Goal: Communication & Community: Answer question/provide support

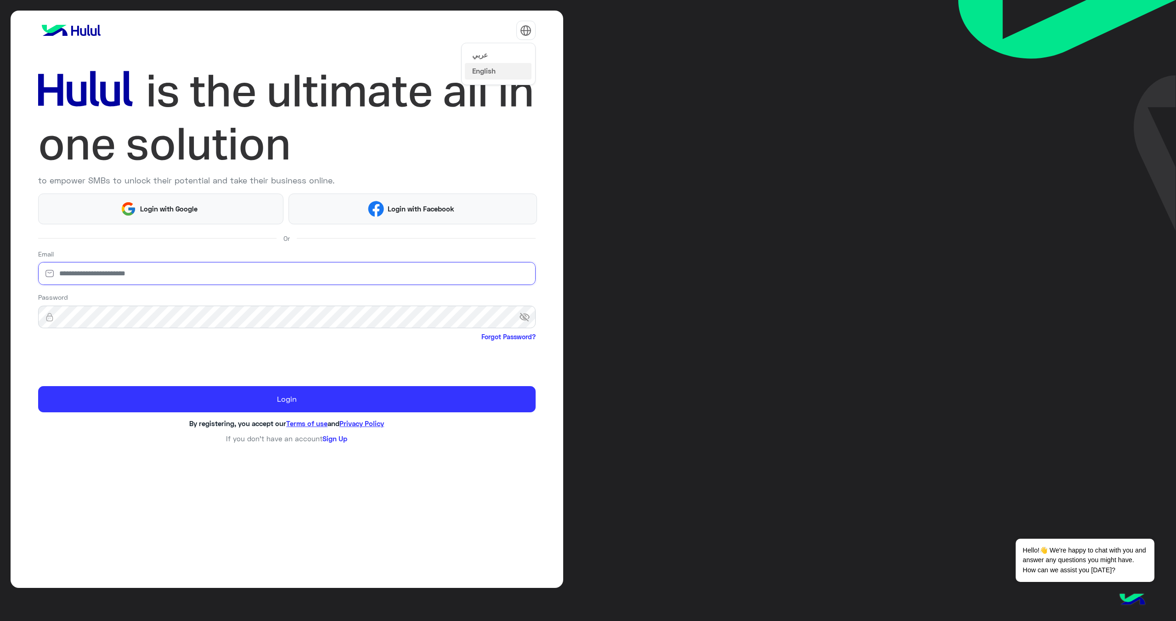
type input "**********"
click at [527, 33] on img at bounding box center [525, 30] width 11 height 11
click at [492, 57] on button "عربي" at bounding box center [498, 54] width 67 height 16
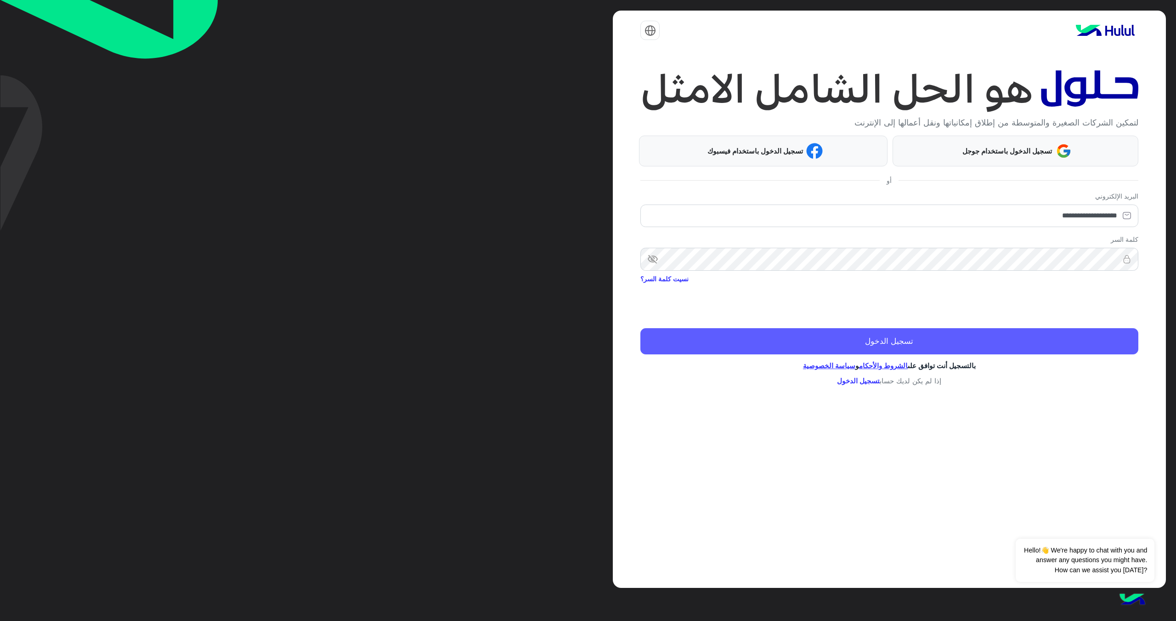
click at [984, 340] on button "تسجيل الدخول" at bounding box center [888, 341] width 497 height 26
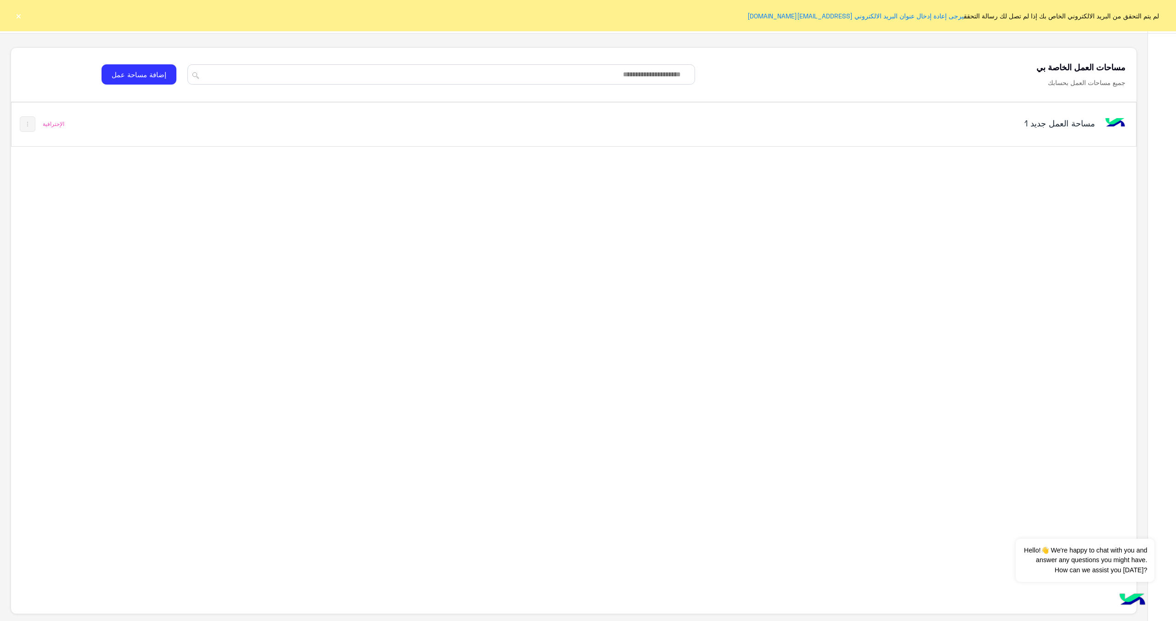
click at [1053, 124] on h5 "مساحة العمل‎ جديد 1" at bounding box center [895, 123] width 399 height 11
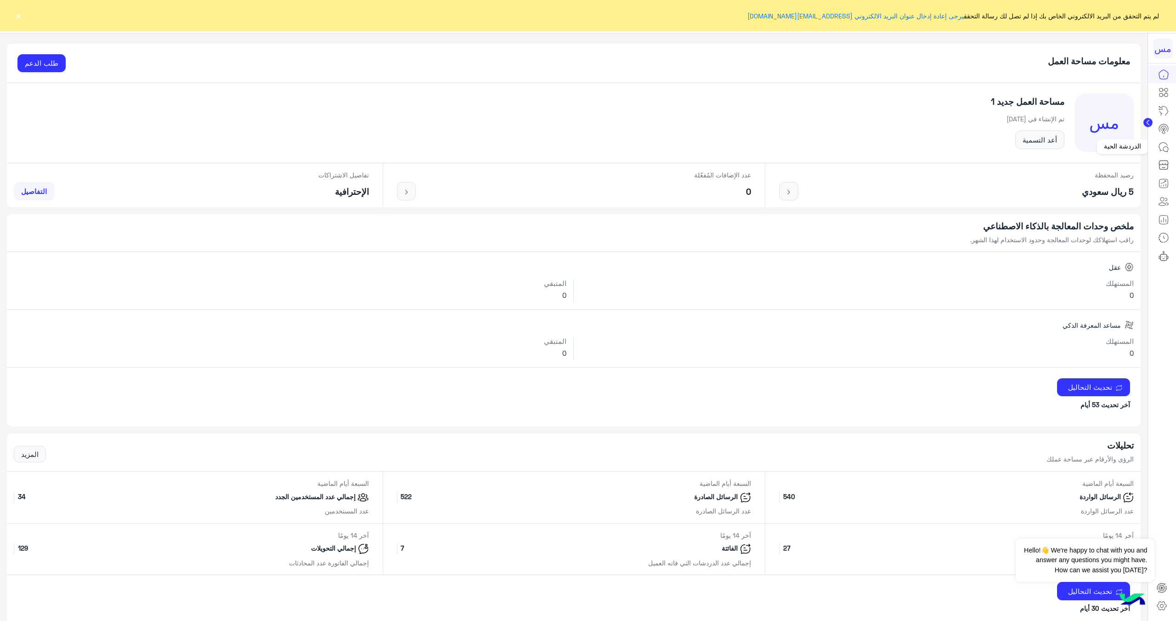
click at [1166, 150] on icon at bounding box center [1163, 146] width 11 height 11
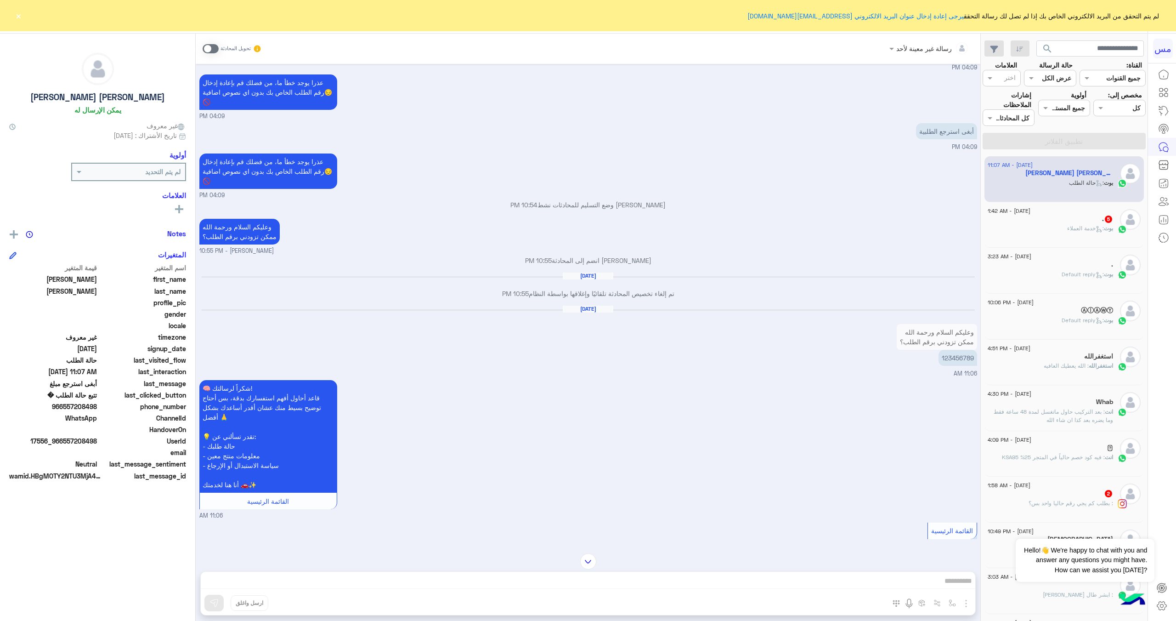
scroll to position [721, 0]
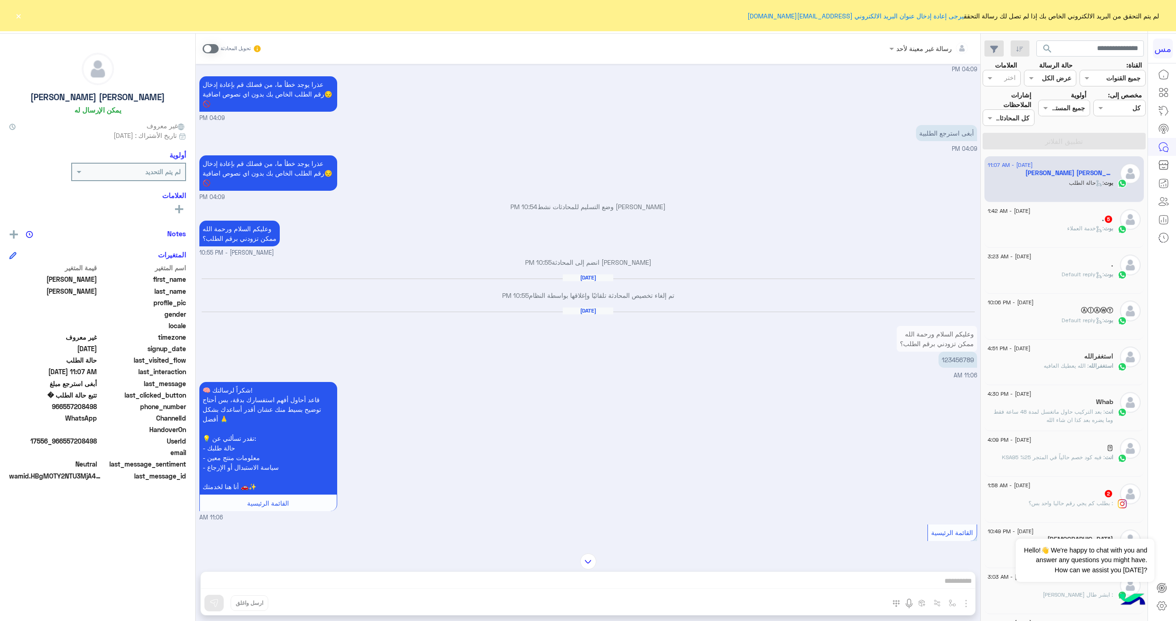
click at [935, 326] on p "وعليكم السلام ورحمة الله ممكن تزودني برقم الطلب؟" at bounding box center [937, 339] width 80 height 26
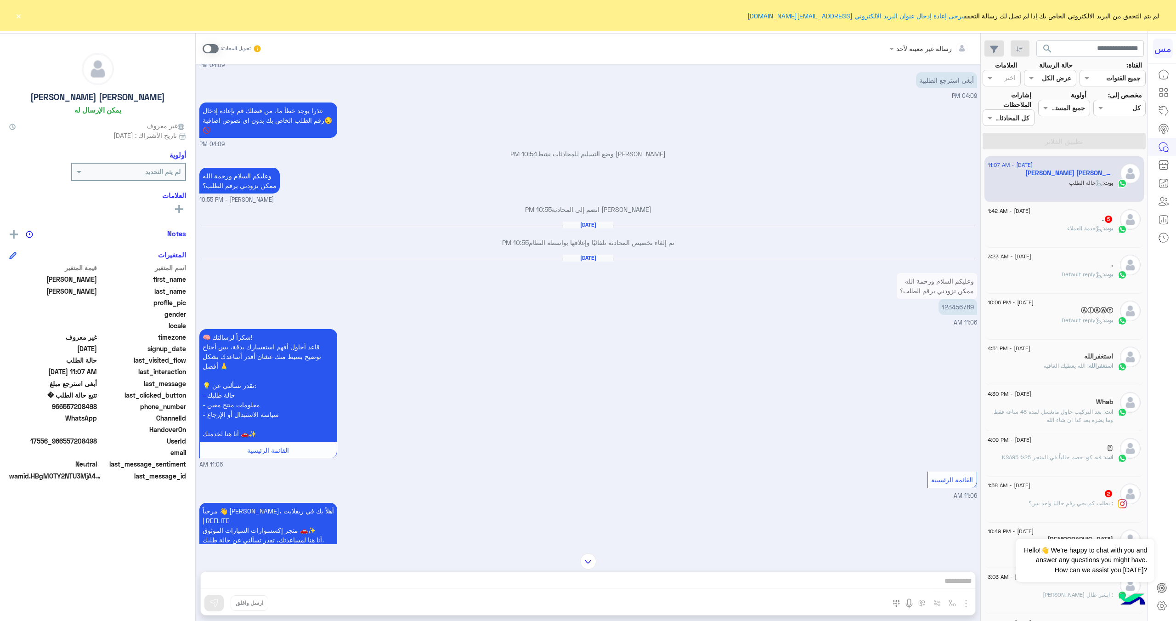
scroll to position [779, 0]
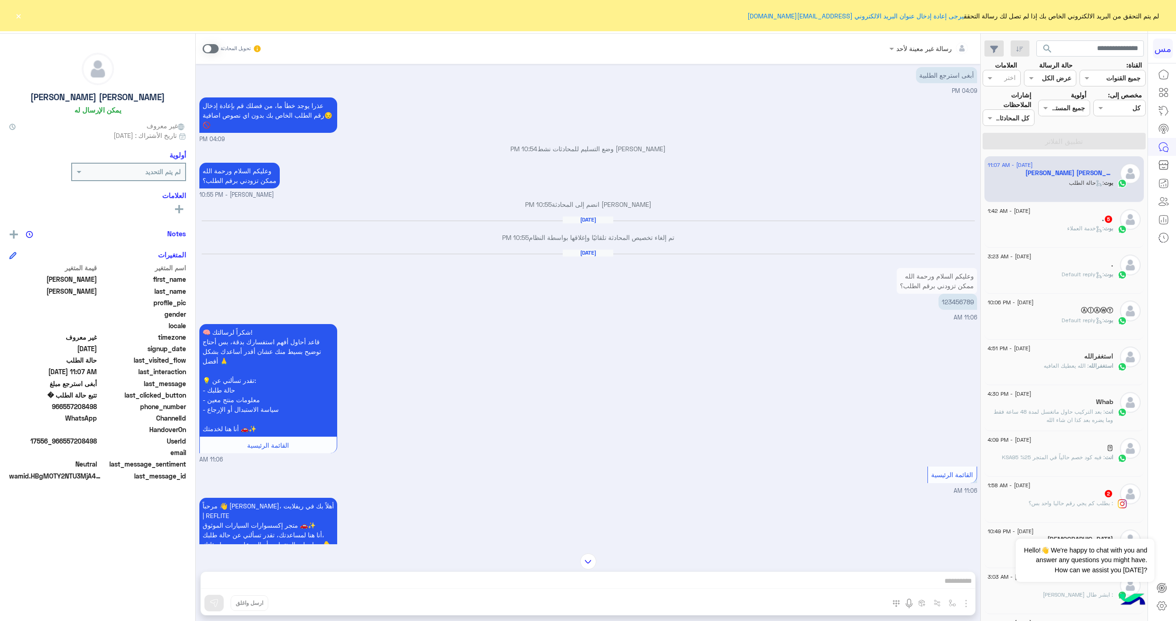
click at [207, 51] on span at bounding box center [211, 48] width 16 height 9
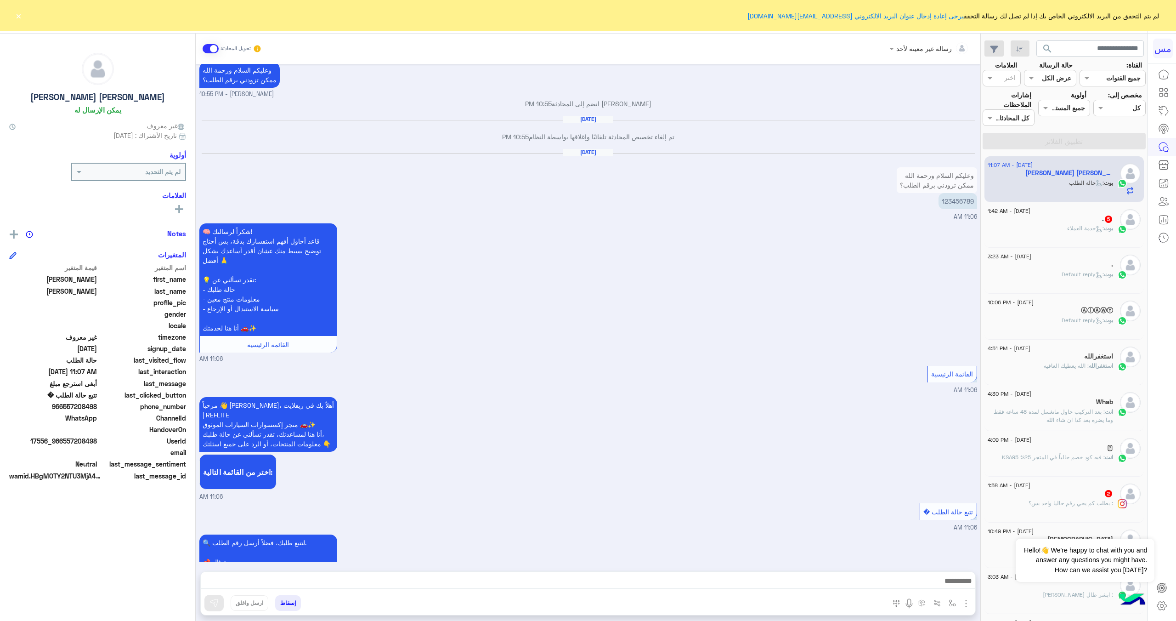
scroll to position [830, 0]
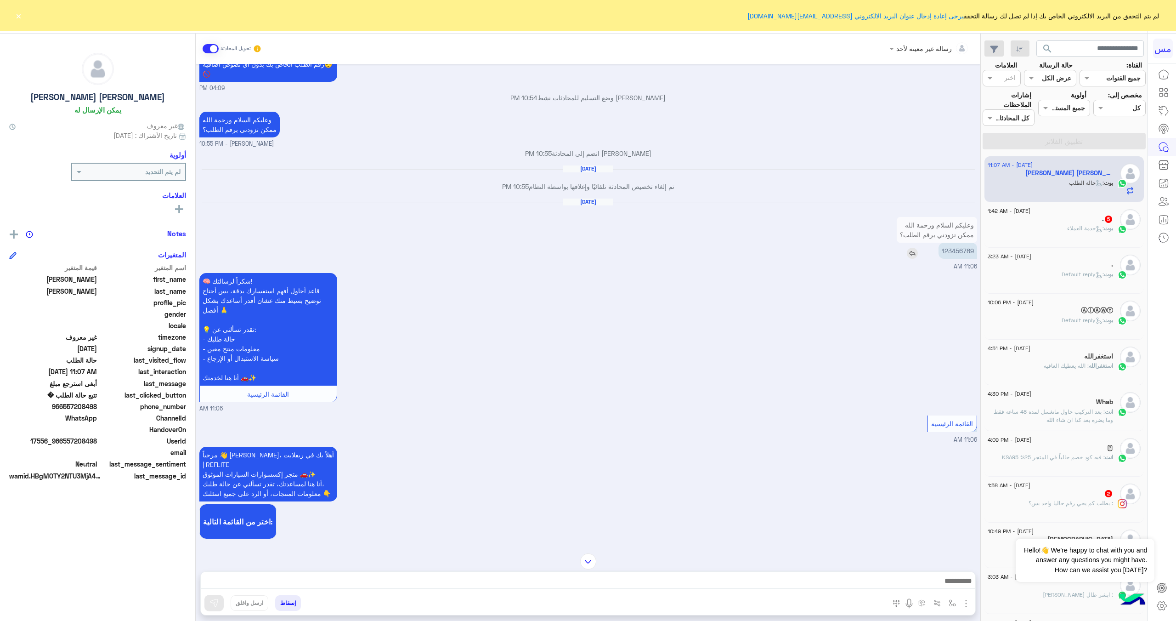
click at [913, 248] on img at bounding box center [912, 253] width 11 height 11
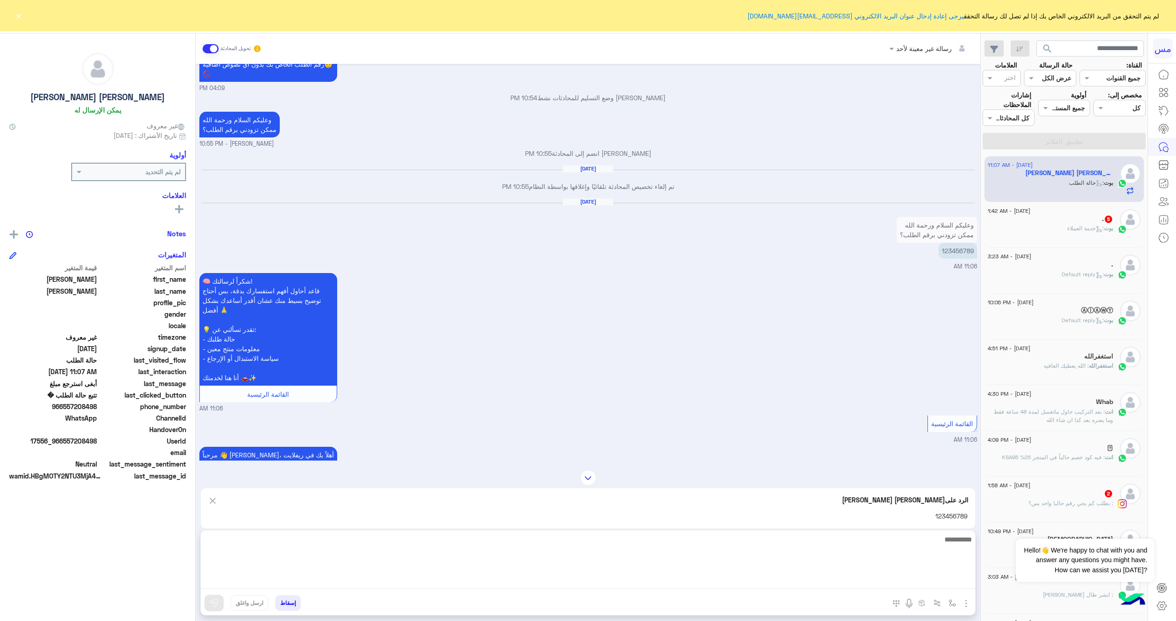
click at [884, 576] on textarea at bounding box center [588, 560] width 774 height 55
type textarea "**********"
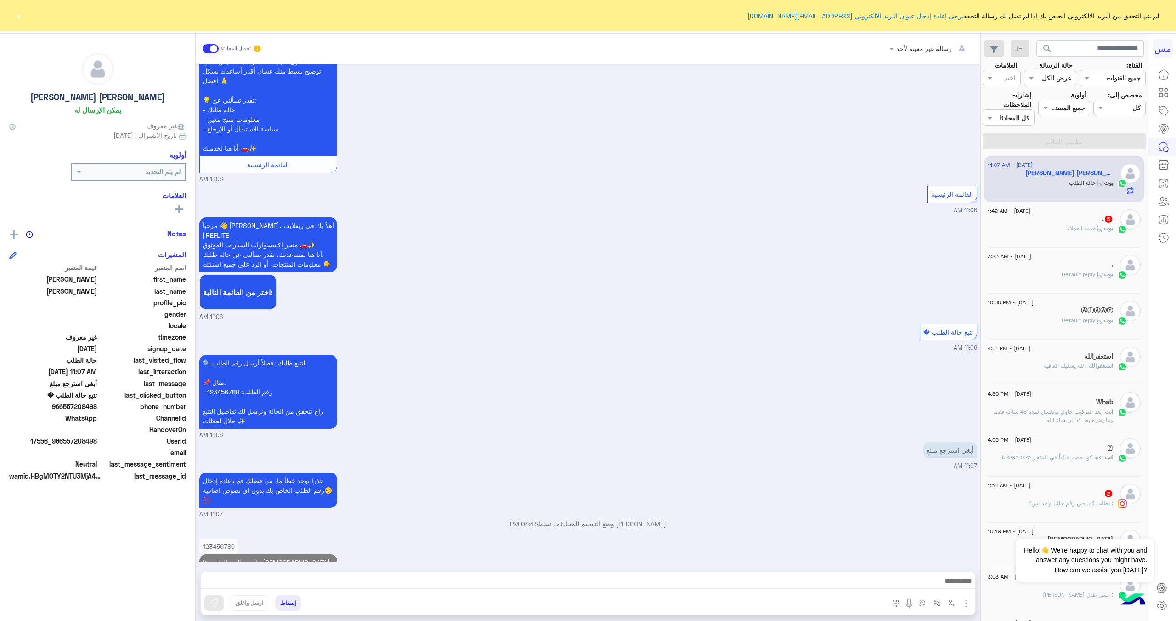
scroll to position [1076, 0]
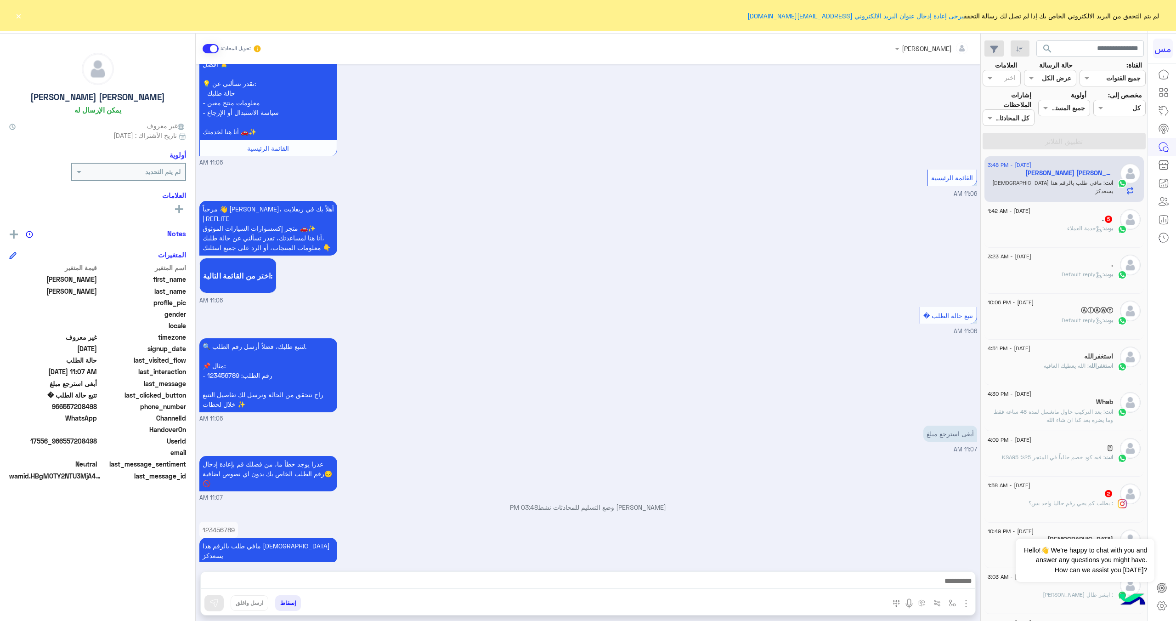
drag, startPoint x: 269, startPoint y: 502, endPoint x: 315, endPoint y: 517, distance: 48.2
click at [315, 521] on app-msgs-text "123456789" at bounding box center [294, 529] width 190 height 16
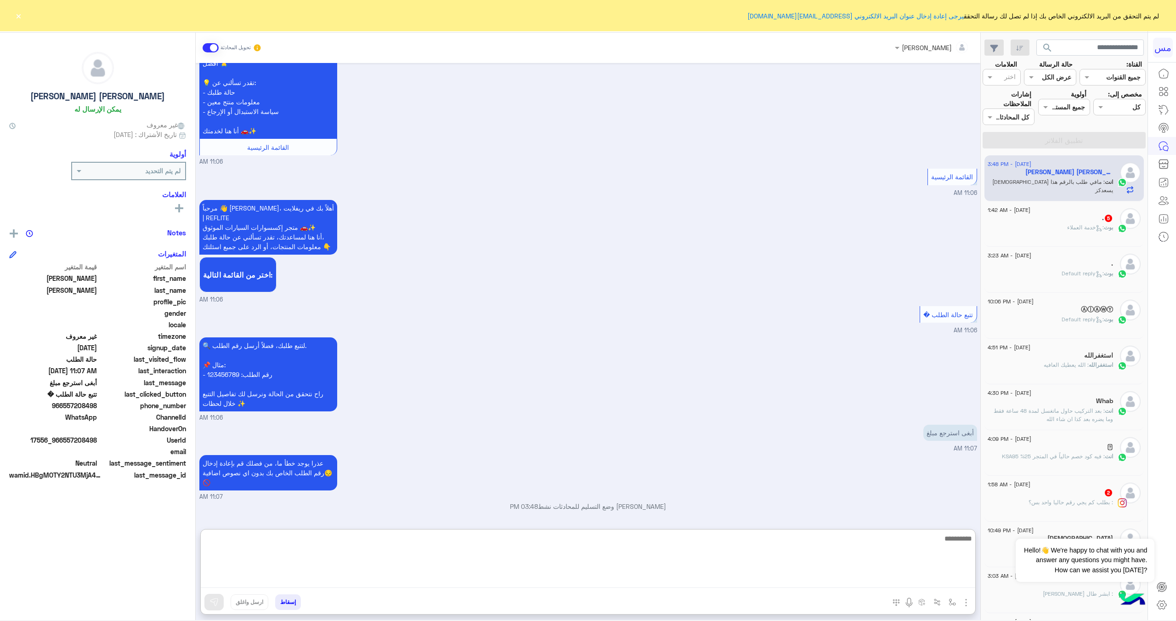
click at [375, 582] on textarea at bounding box center [588, 559] width 774 height 55
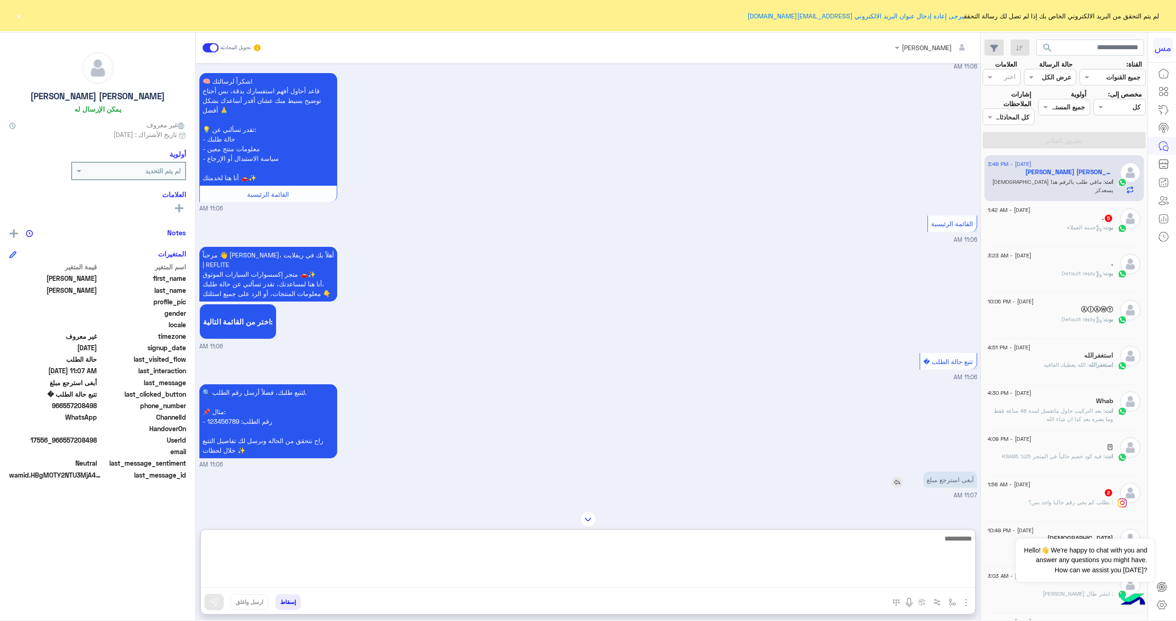
scroll to position [1117, 0]
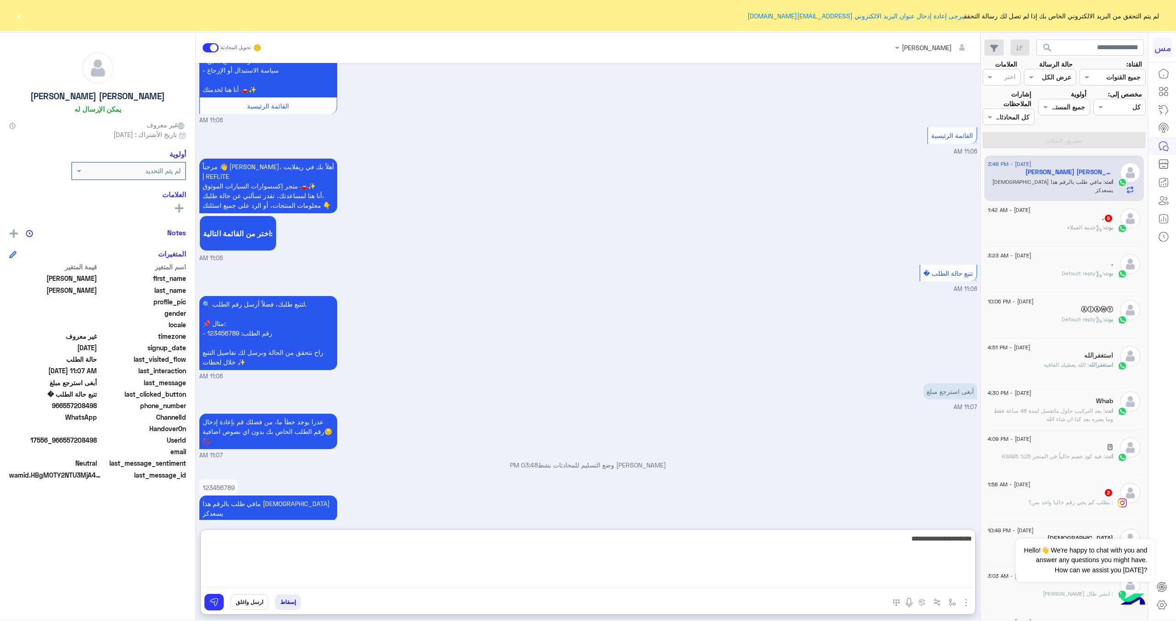
type textarea "**********"
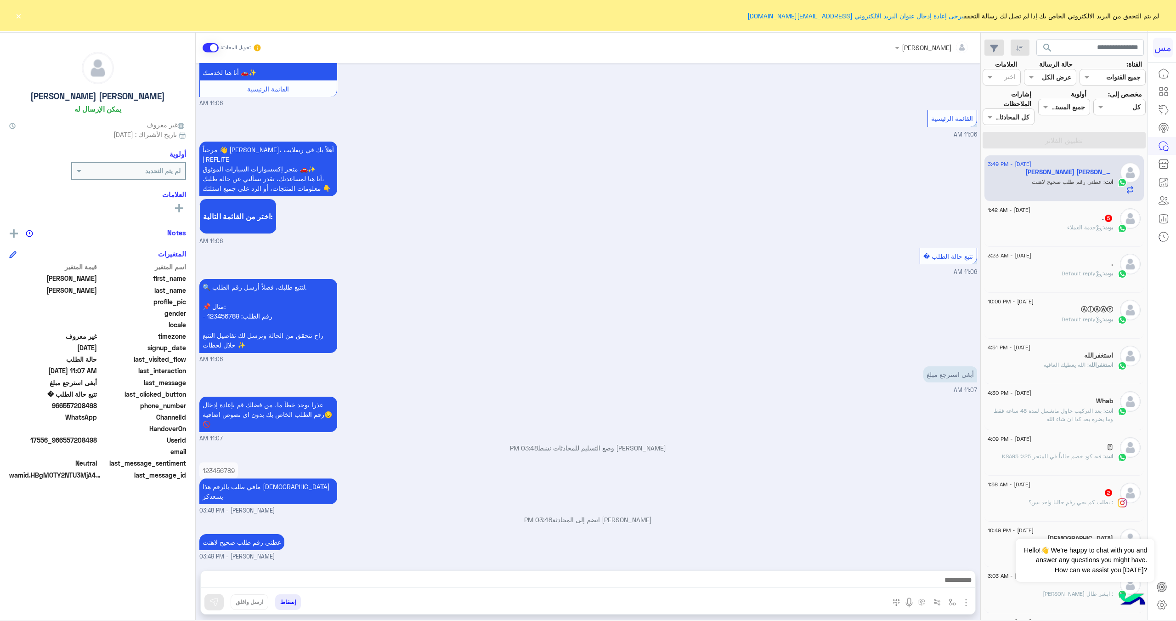
scroll to position [1105, 0]
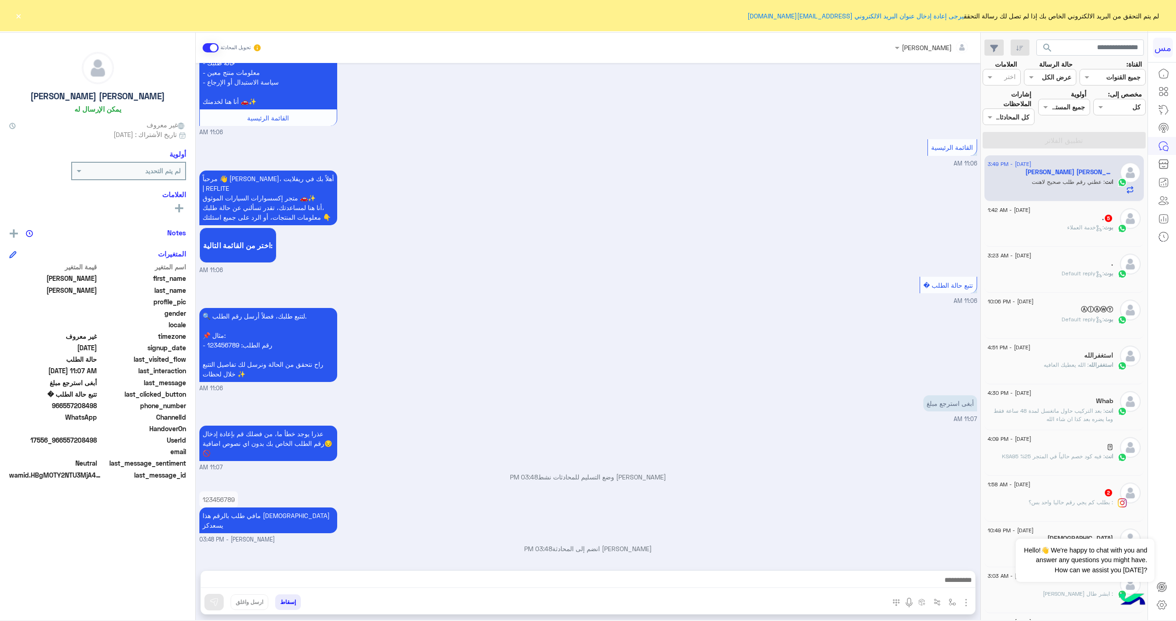
drag, startPoint x: 95, startPoint y: 404, endPoint x: 50, endPoint y: 406, distance: 45.5
click at [50, 406] on span "966557208498" at bounding box center [53, 406] width 88 height 10
copy span "966557208498"
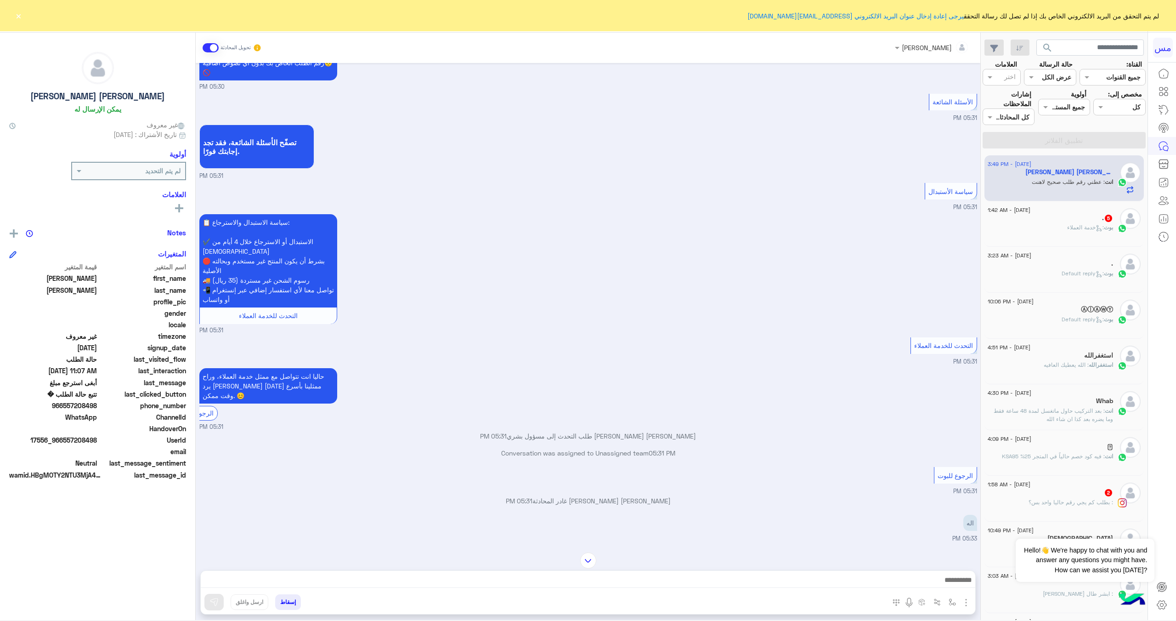
scroll to position [1288, 0]
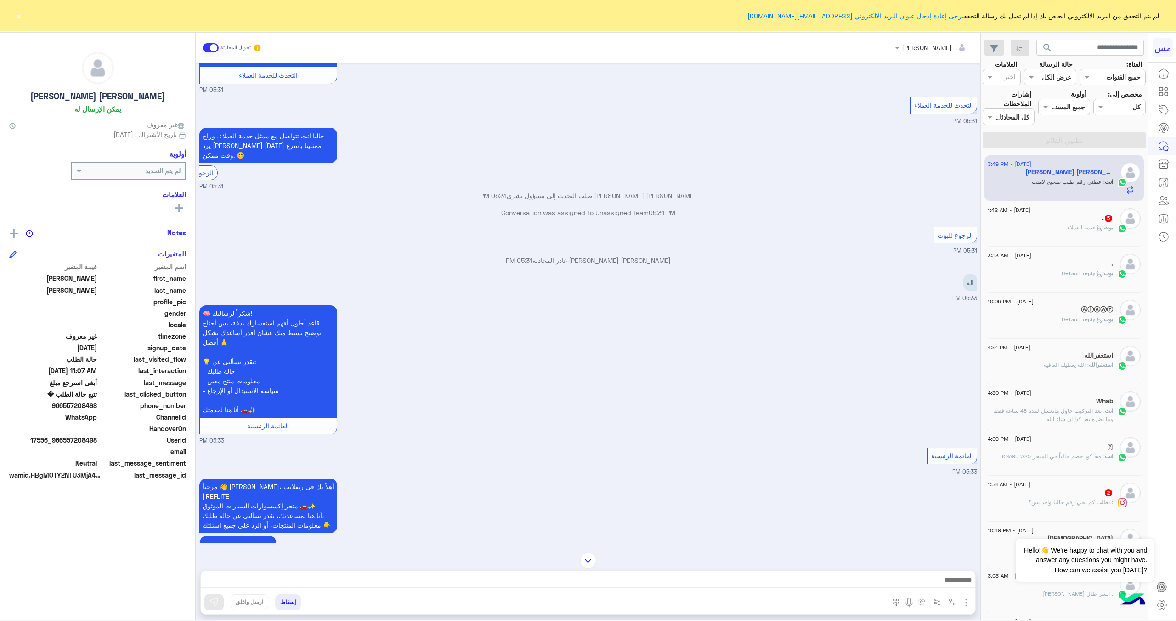
click at [588, 564] on img at bounding box center [588, 560] width 16 height 16
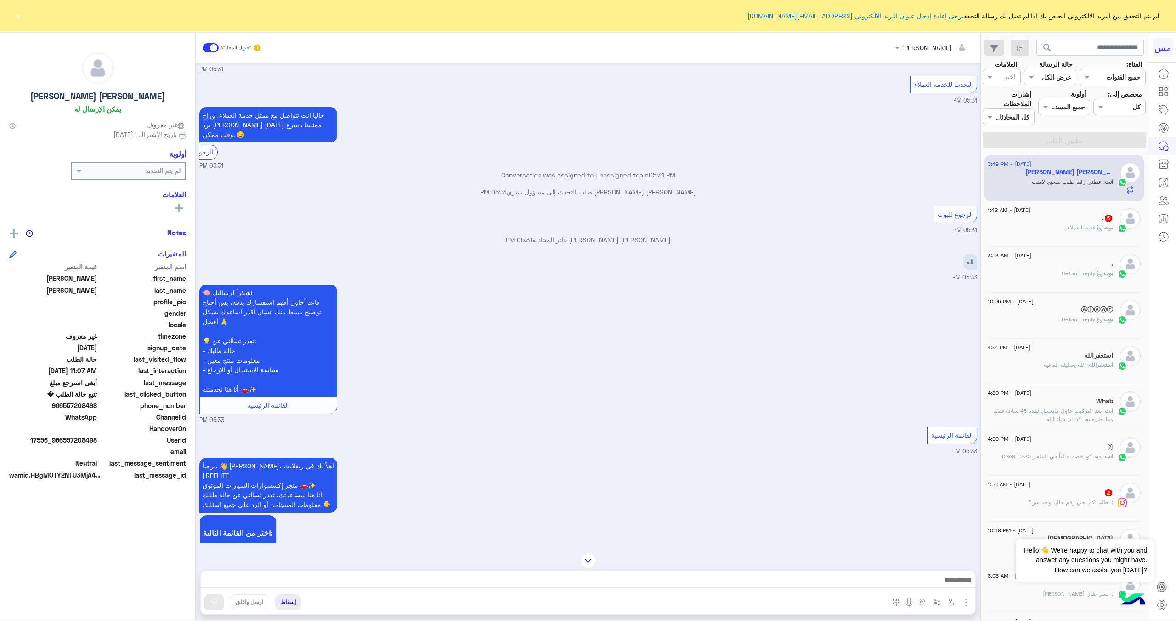
scroll to position [2590, 0]
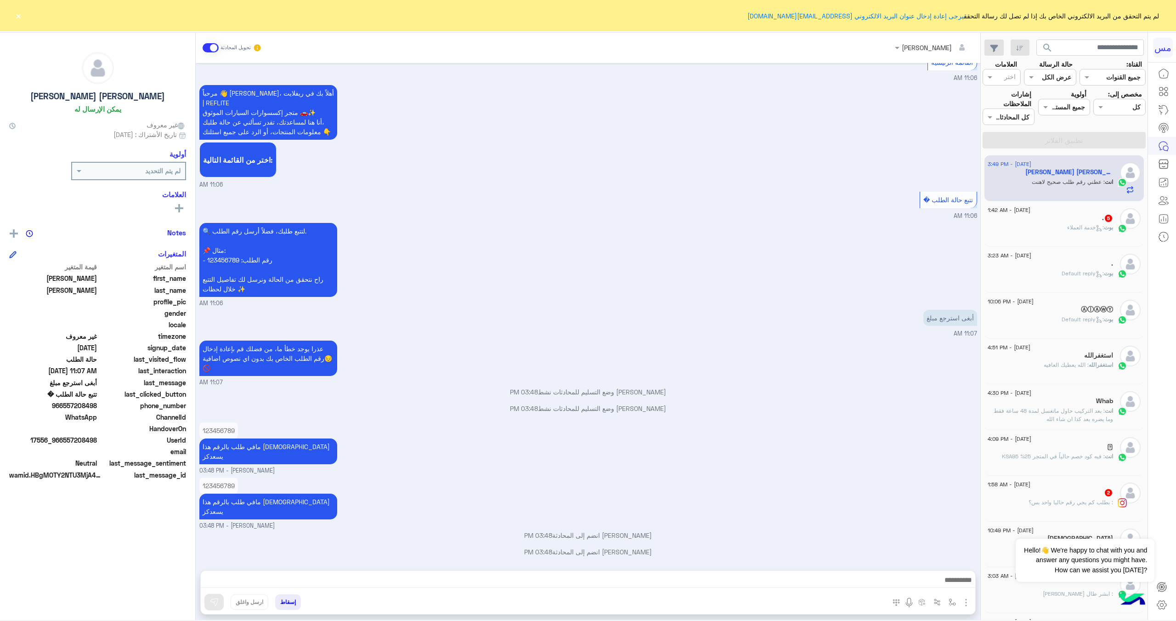
click at [1032, 309] on div "ⒶⓛⒶⓦⓎ" at bounding box center [1050, 310] width 125 height 10
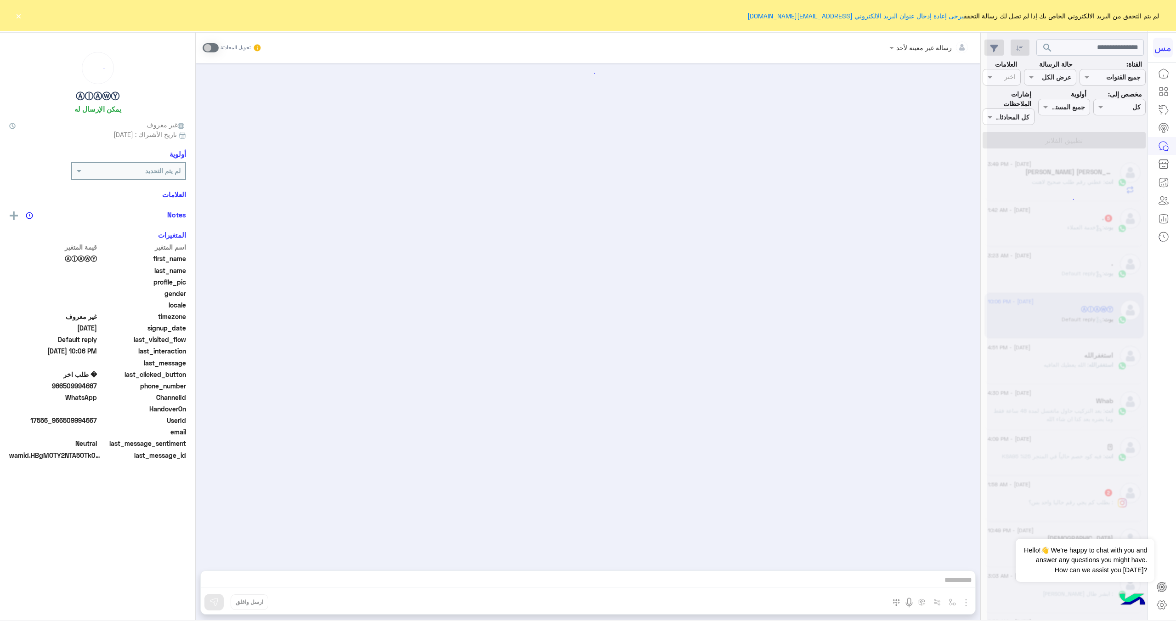
scroll to position [1244, 0]
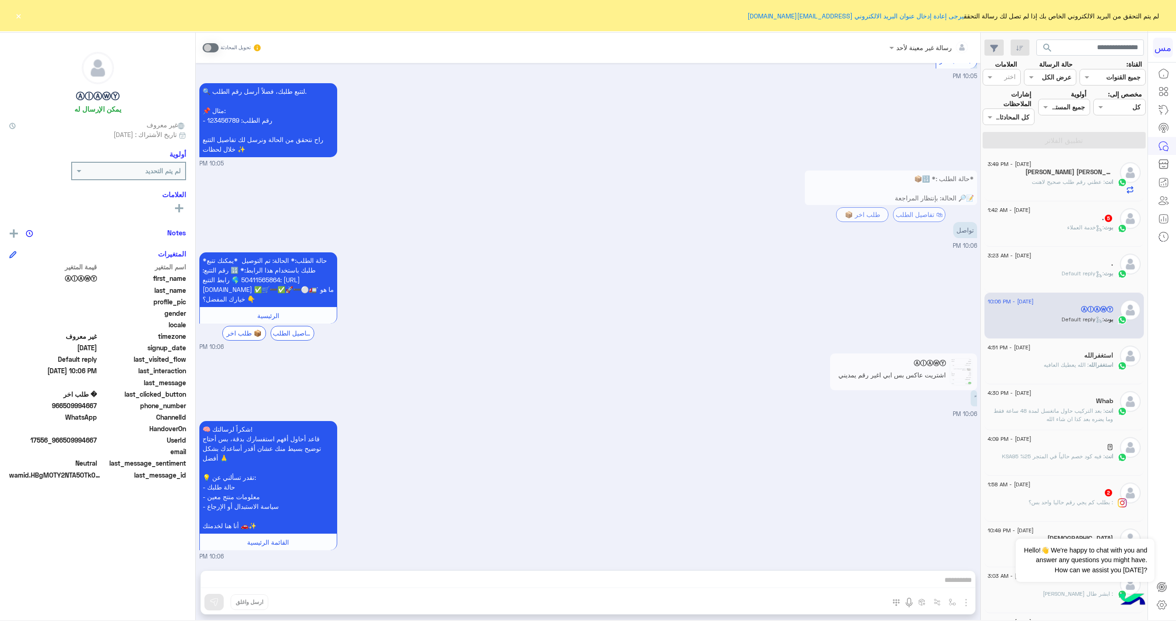
click at [1079, 181] on span ": عطني رقم طلب صحيح لاهنت" at bounding box center [1068, 181] width 73 height 7
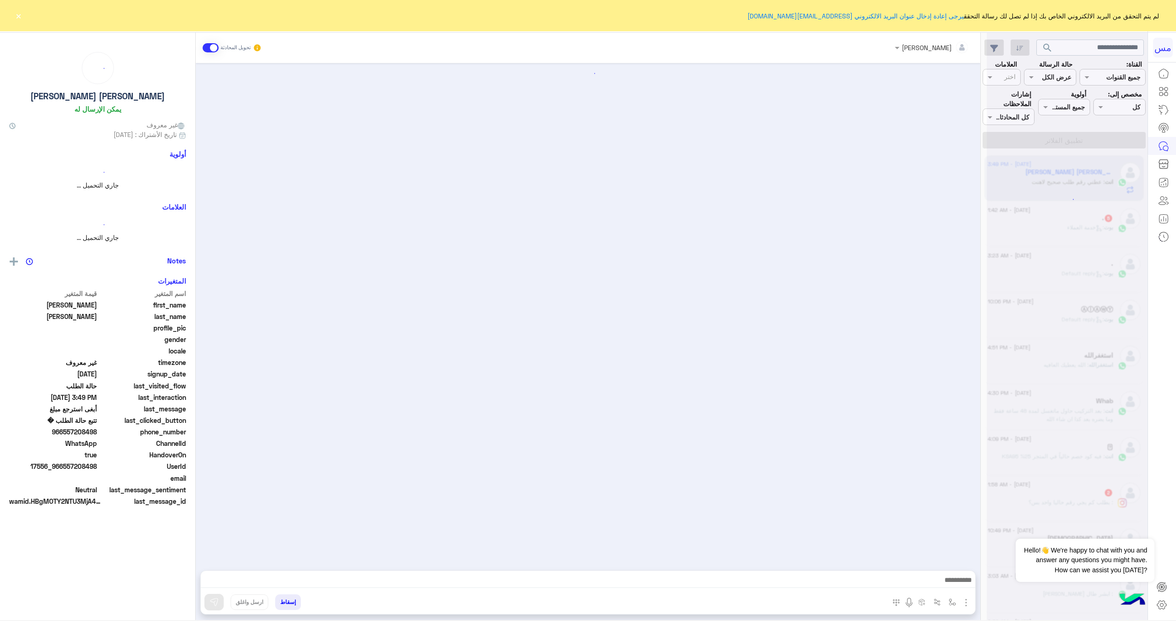
scroll to position [1024, 0]
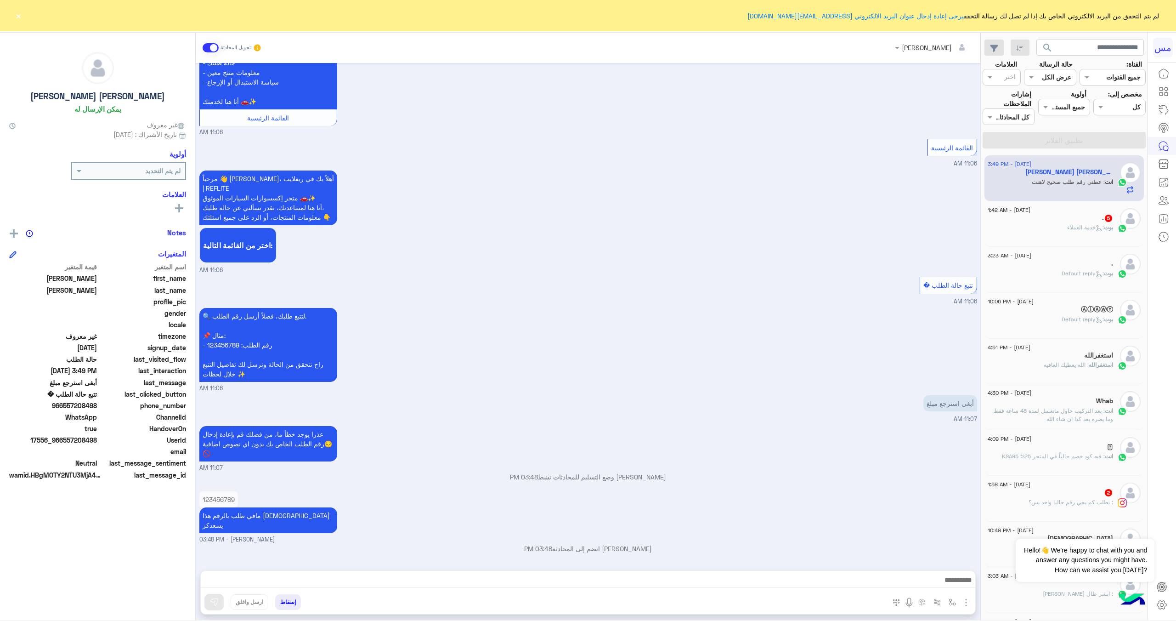
click at [1086, 231] on span "بوت : خدمة العملاء" at bounding box center [1090, 227] width 46 height 7
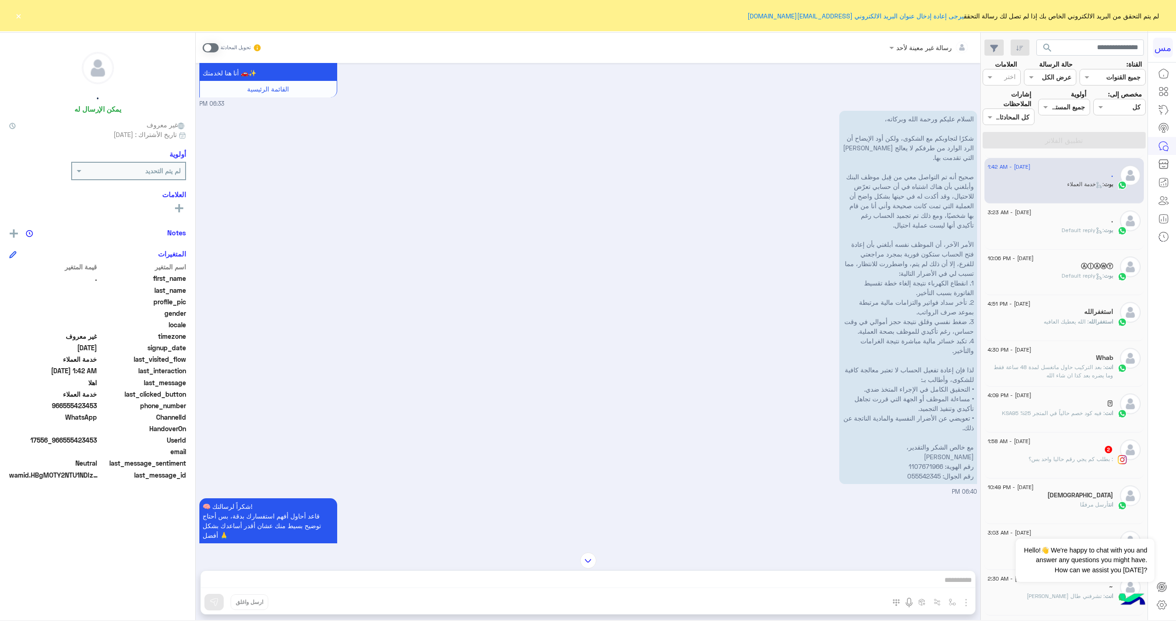
scroll to position [230, 0]
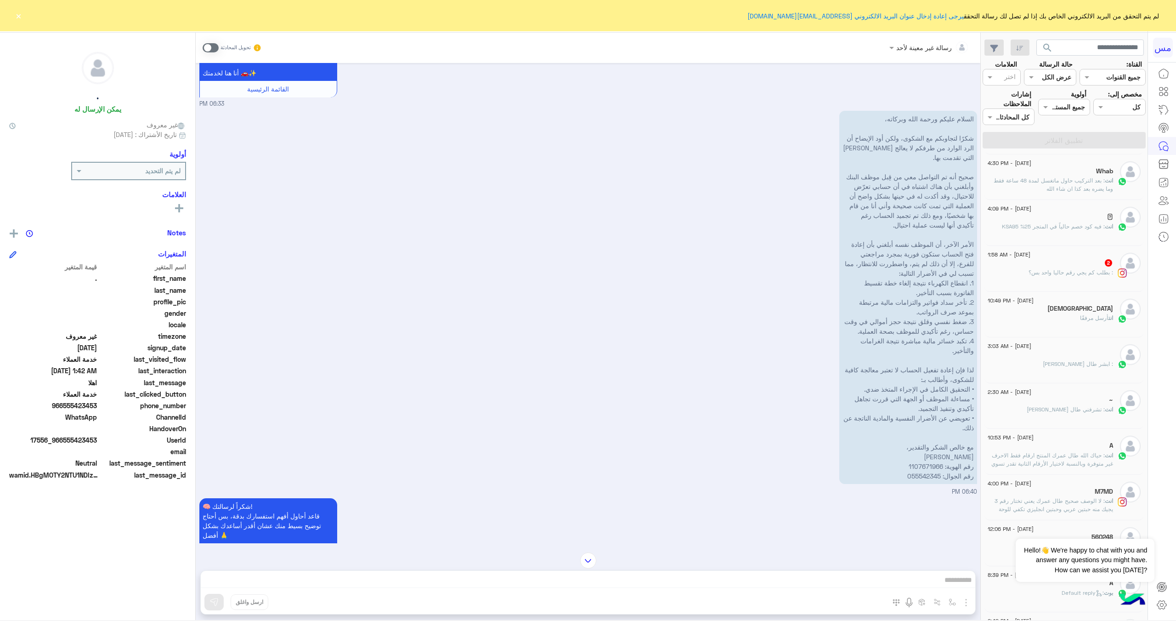
click at [585, 557] on img at bounding box center [588, 560] width 16 height 16
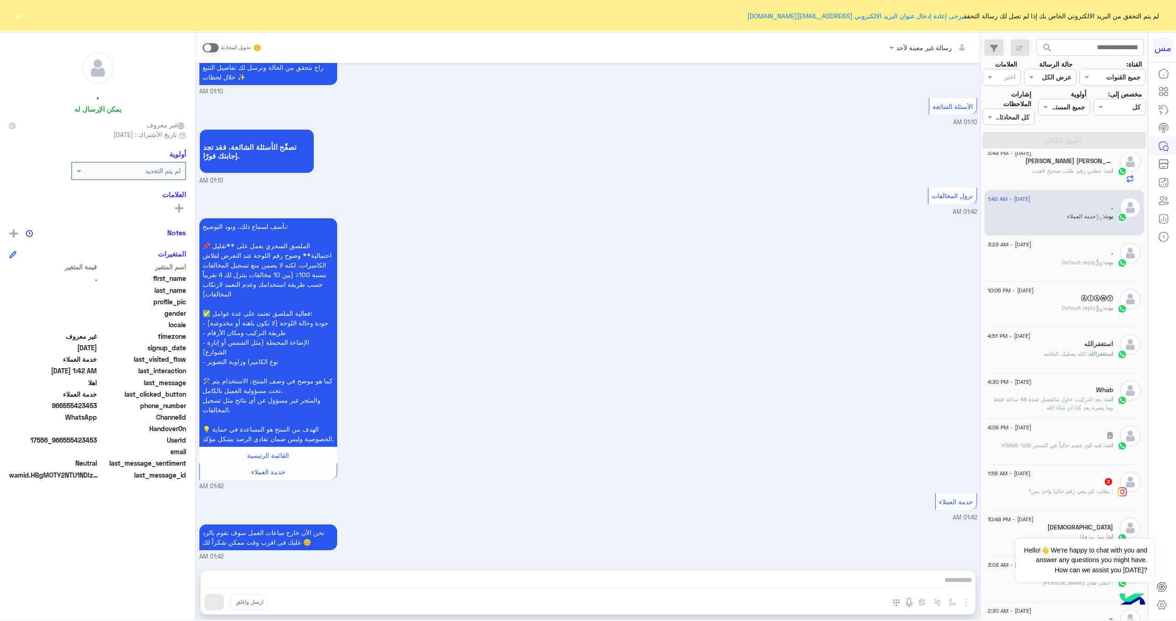
scroll to position [0, 0]
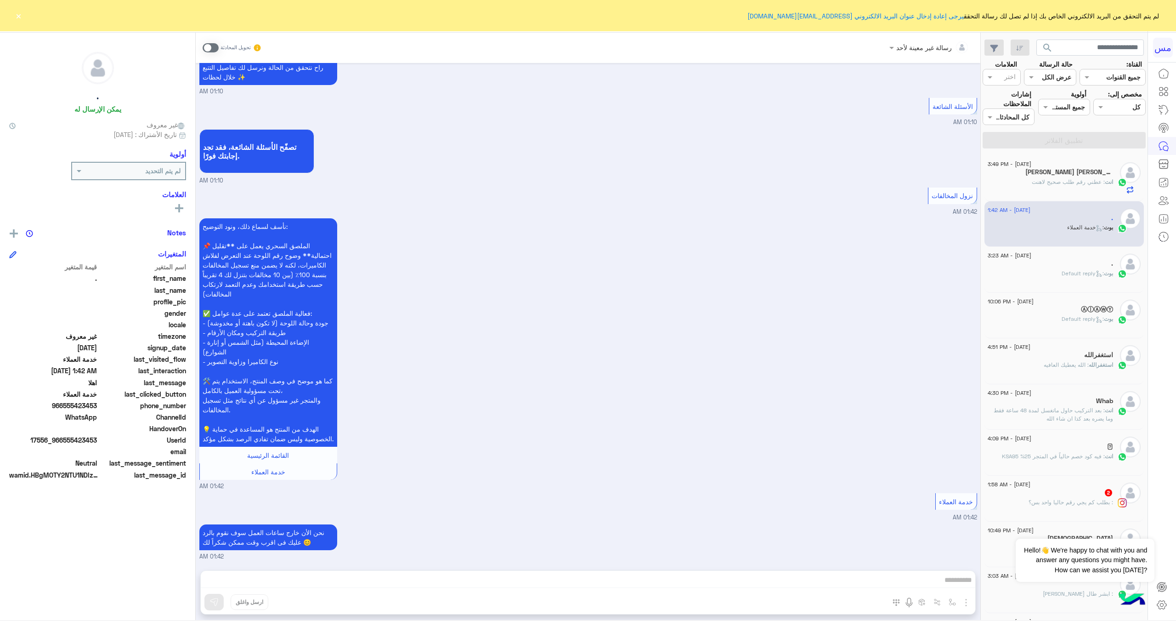
click at [1050, 187] on div "انت : عطني رقم طلب صحيح لاهنت" at bounding box center [1050, 186] width 125 height 16
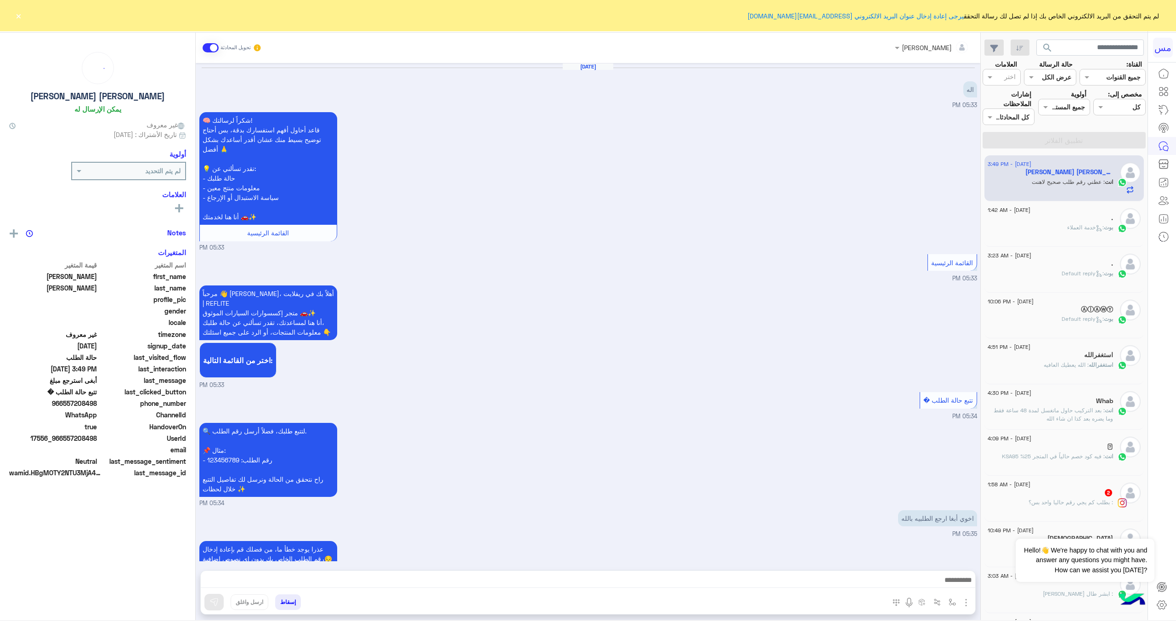
scroll to position [1024, 0]
